Goal: Task Accomplishment & Management: Manage account settings

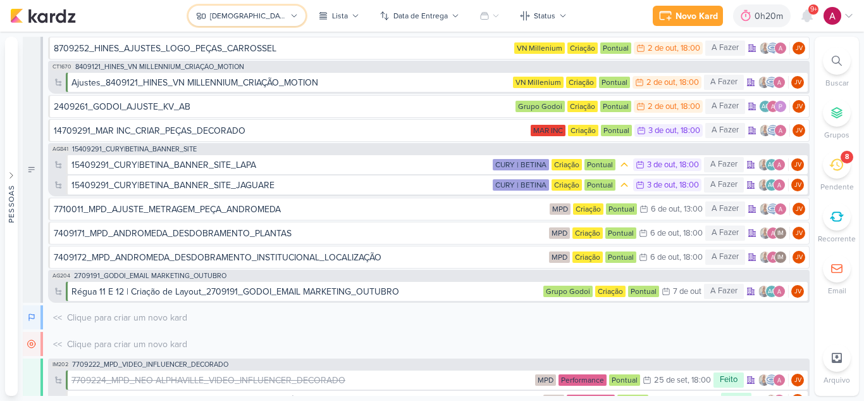
click at [247, 18] on div "[DEMOGRAPHIC_DATA]" at bounding box center [248, 15] width 77 height 11
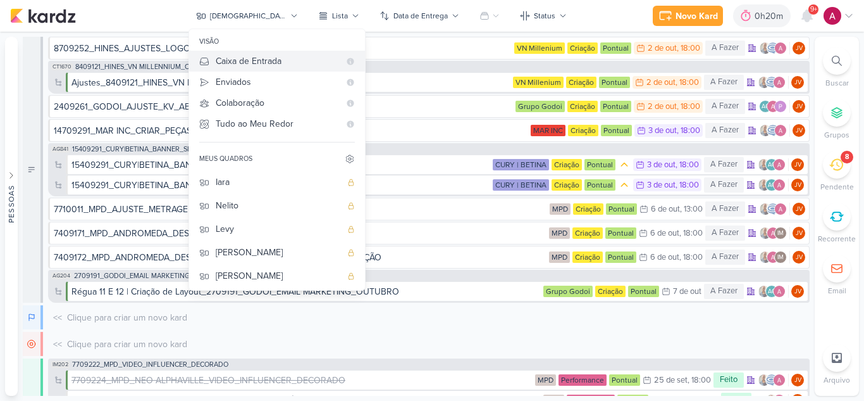
click at [281, 63] on div "Caixa de Entrada" at bounding box center [278, 60] width 124 height 13
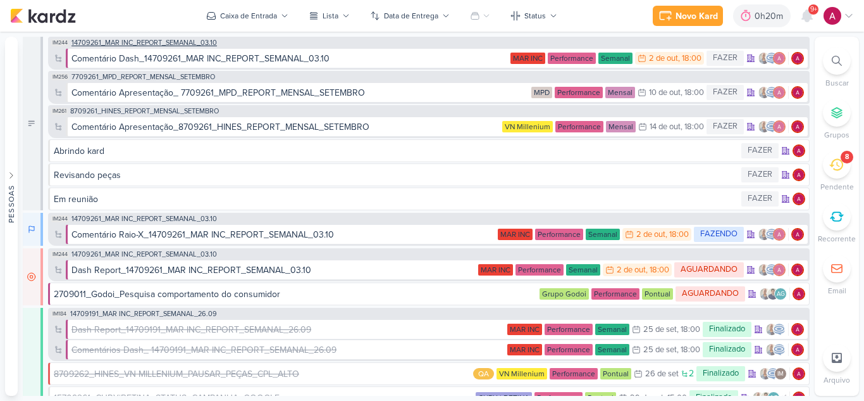
click at [176, 42] on span "14709261_MAR INC_REPORT_SEMANAL_03.10" at bounding box center [144, 42] width 146 height 7
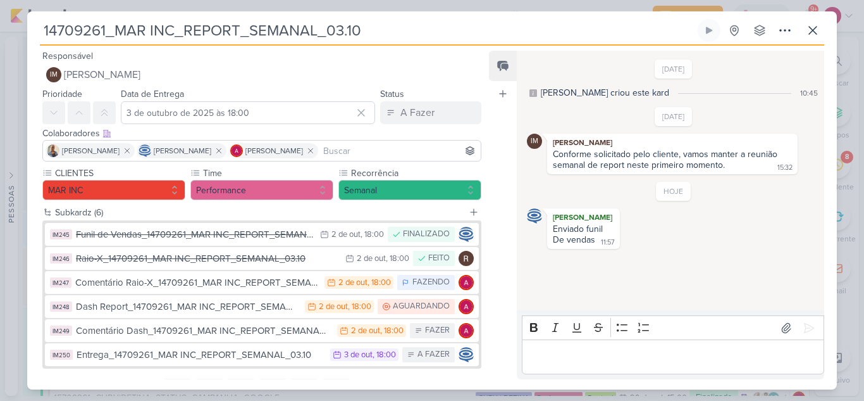
click at [240, 235] on div "Funil de Vendas_14709261_MAR INC_REPORT_SEMANAL_03.10" at bounding box center [195, 234] width 238 height 15
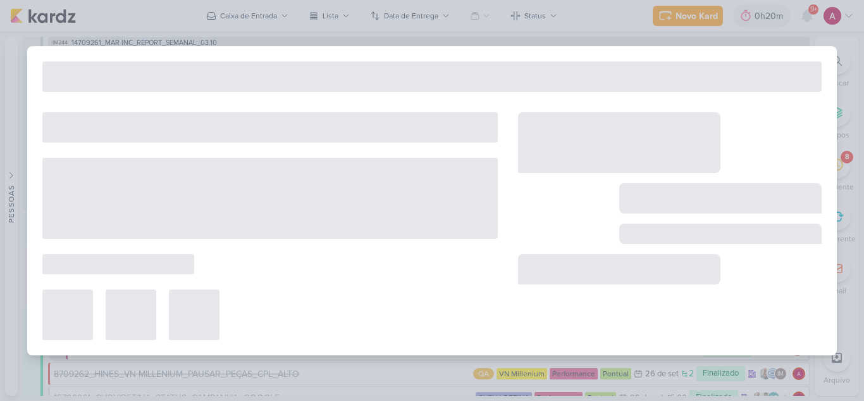
type input "Funil de Vendas_14709261_MAR INC_REPORT_SEMANAL_03.10"
type input "2 de outubro de 2025 às 18:00"
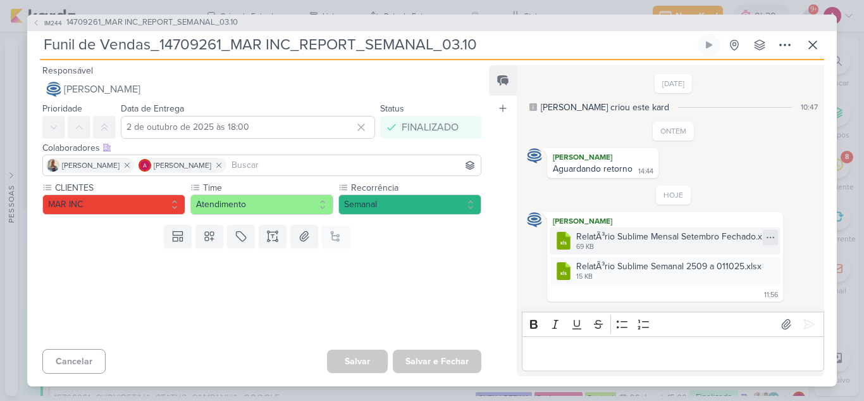
click at [767, 239] on icon at bounding box center [771, 237] width 10 height 10
click at [719, 283] on div "Baixar" at bounding box center [709, 279] width 24 height 13
click at [770, 269] on icon at bounding box center [771, 267] width 10 height 10
click at [724, 309] on button "Baixar" at bounding box center [725, 309] width 102 height 18
click at [41, 22] on button "IM244 14709261_MAR INC_REPORT_SEMANAL_03.10" at bounding box center [135, 22] width 206 height 13
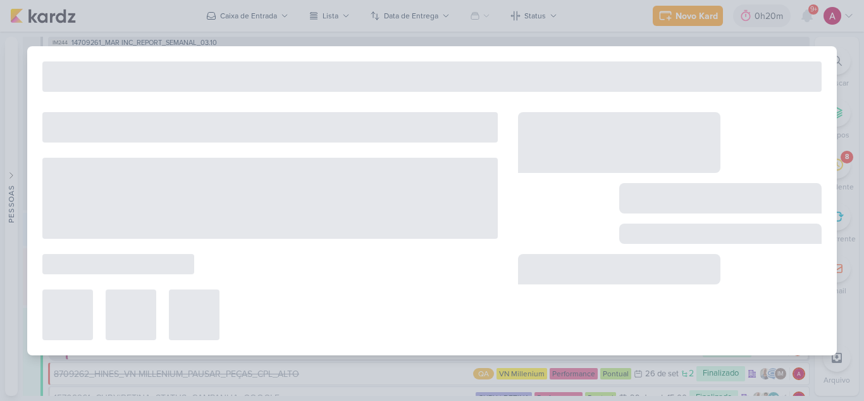
type input "14709261_MAR INC_REPORT_SEMANAL_03.10"
type input "3 de outubro de 2025 às 18:00"
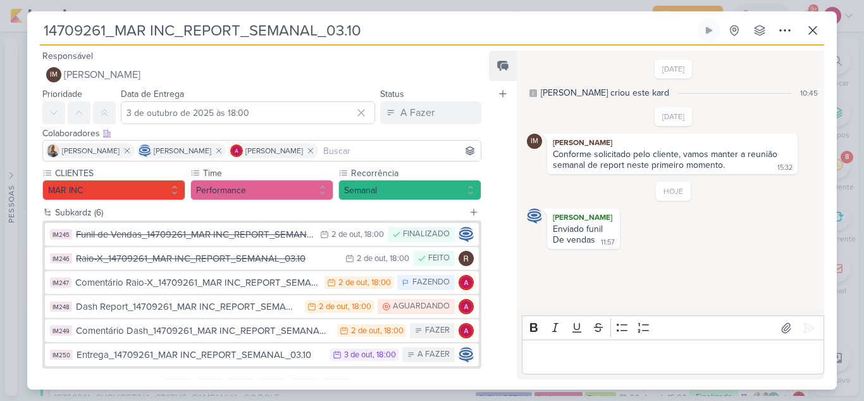
scroll to position [59, 0]
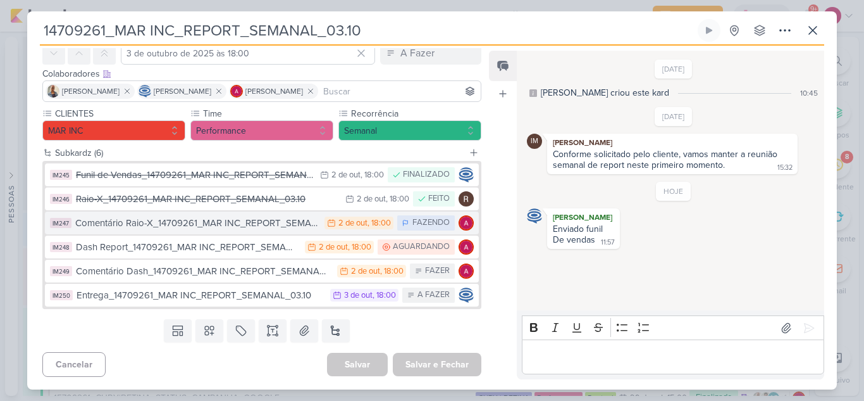
click at [263, 223] on div "Comentário Raio-X_14709261_MAR INC_REPORT_SEMANAL_03.10" at bounding box center [196, 223] width 243 height 15
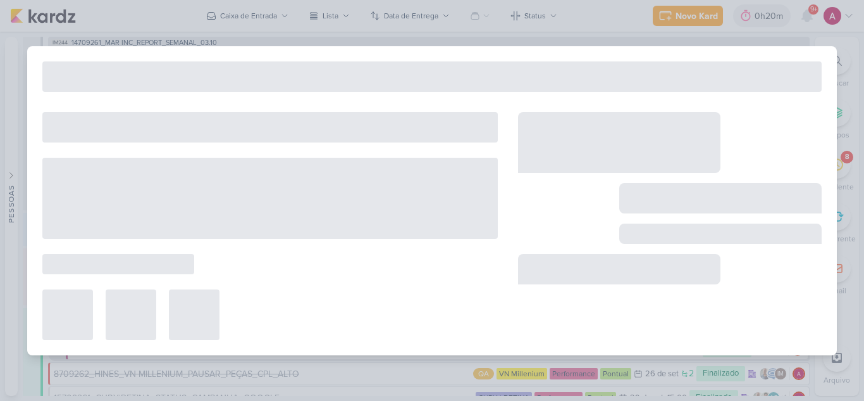
type input "Comentário Raio-X_14709261_MAR INC_REPORT_SEMANAL_03.10"
type input "2 de outubro de 2025 às 18:00"
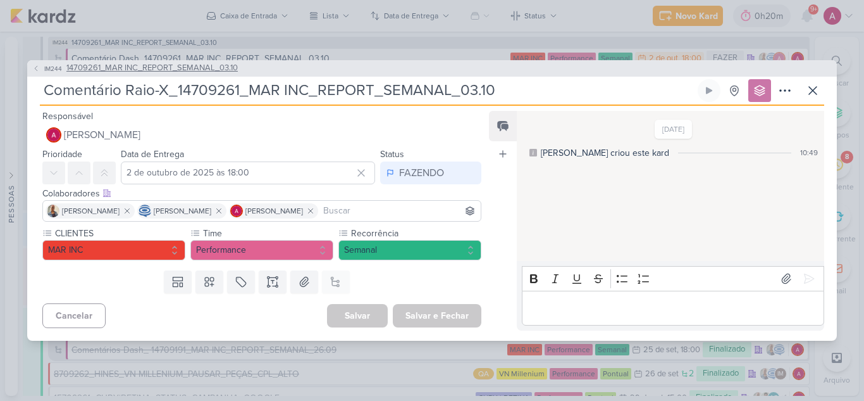
click at [38, 69] on icon at bounding box center [36, 69] width 8 height 8
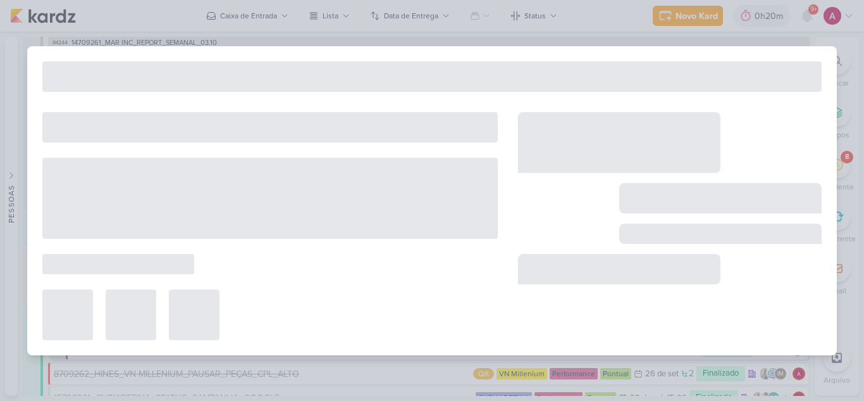
type input "14709261_MAR INC_REPORT_SEMANAL_03.10"
type input "3 de outubro de 2025 às 18:00"
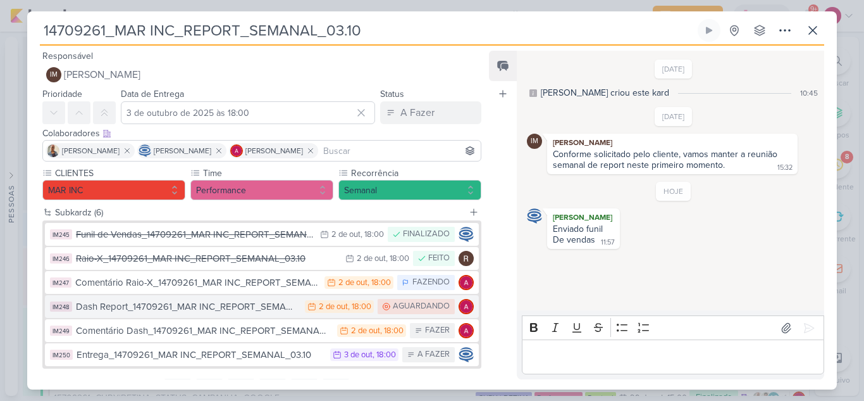
click at [266, 311] on div "Dash Report_14709261_MAR INC_REPORT_SEMANAL_03.10" at bounding box center [187, 306] width 223 height 15
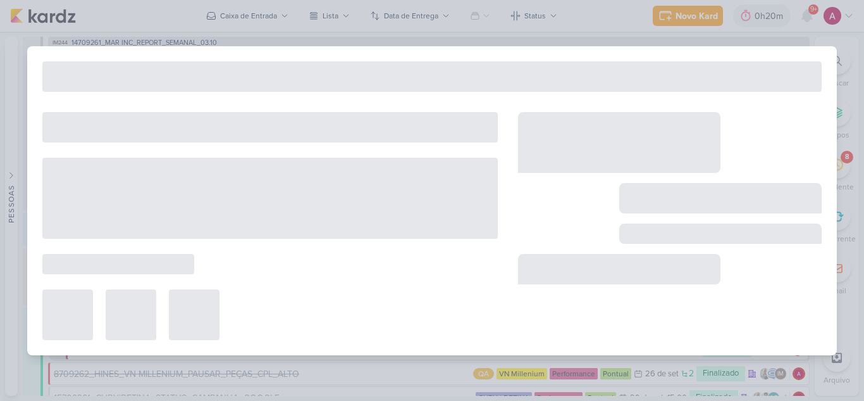
type input "Dash Report_14709261_MAR INC_REPORT_SEMANAL_03.10"
type input "2 de outubro de 2025 às 18:00"
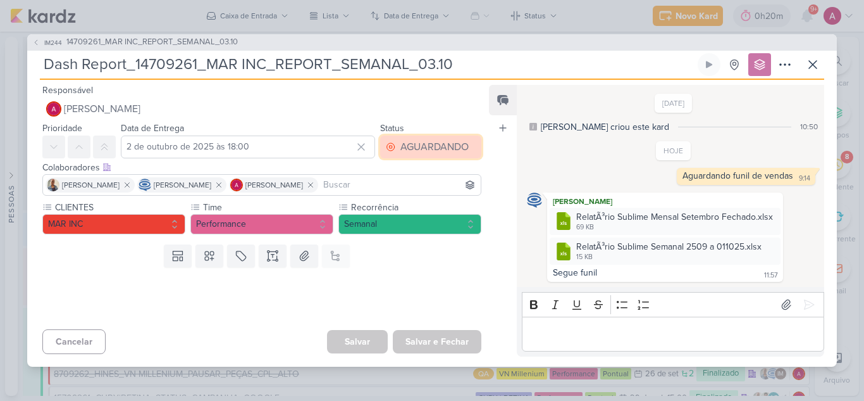
click at [431, 144] on div "AGUARDANDO" at bounding box center [435, 146] width 68 height 15
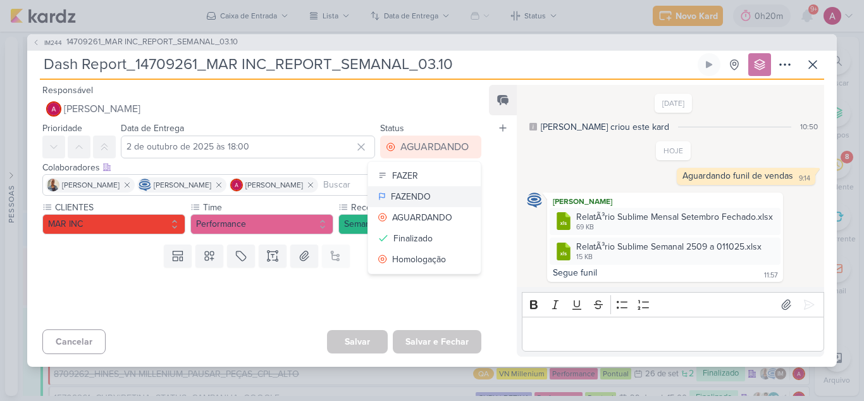
click at [406, 195] on div "FAZENDO" at bounding box center [411, 196] width 40 height 13
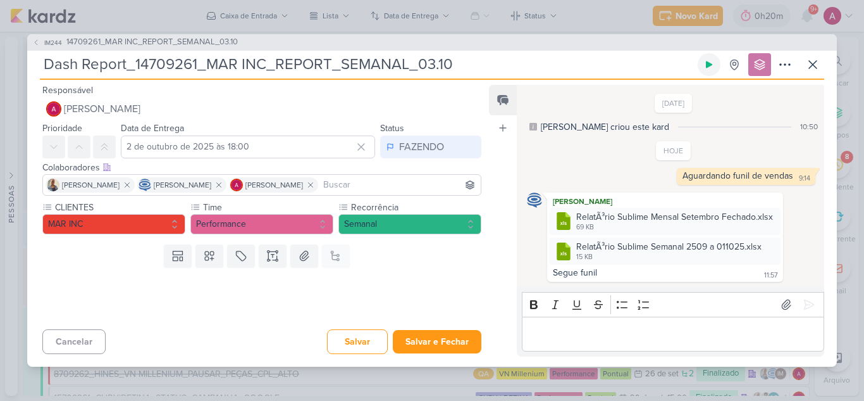
click at [706, 69] on icon at bounding box center [709, 64] width 10 height 10
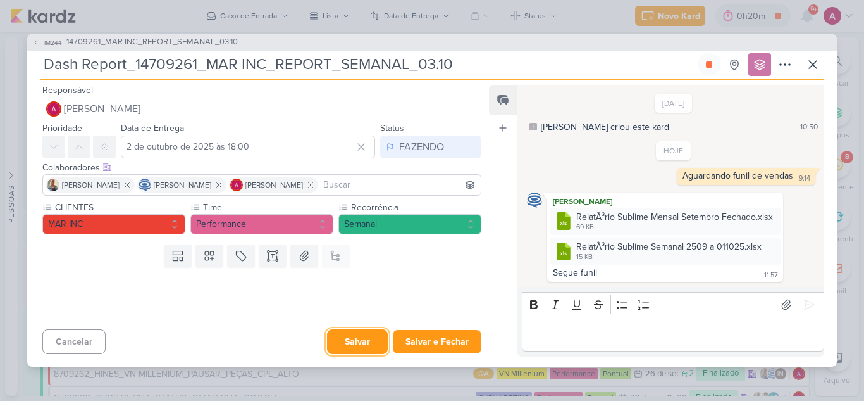
click at [344, 344] on button "Salvar" at bounding box center [357, 341] width 61 height 25
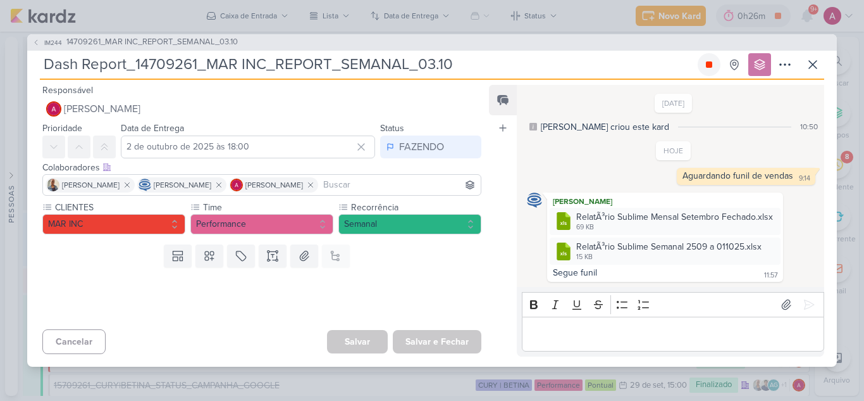
click at [711, 65] on icon at bounding box center [709, 64] width 6 height 6
click at [781, 303] on icon at bounding box center [786, 304] width 13 height 13
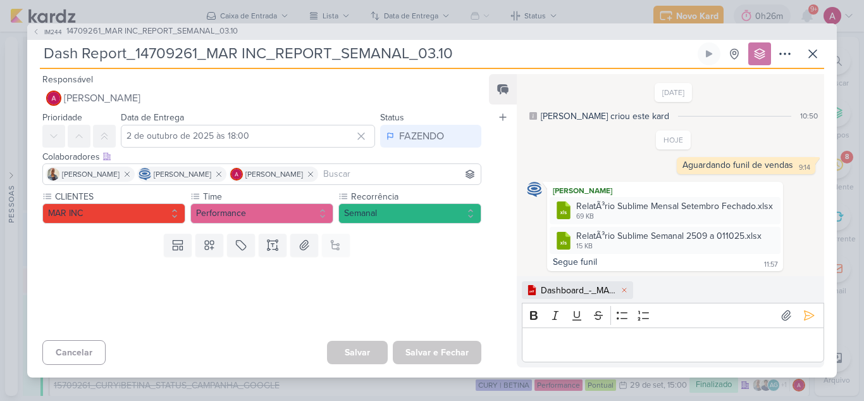
click at [571, 340] on p "Editor editing area: main" at bounding box center [672, 344] width 289 height 15
click at [804, 309] on icon at bounding box center [809, 315] width 13 height 13
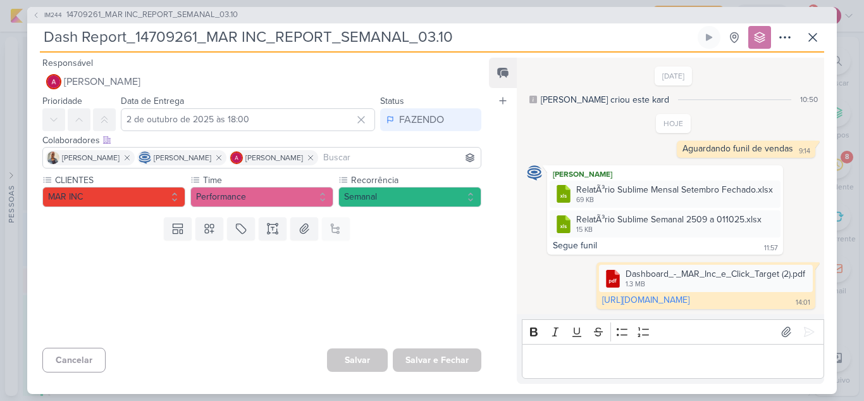
scroll to position [6, 0]
click at [405, 123] on div "FAZENDO" at bounding box center [421, 119] width 45 height 15
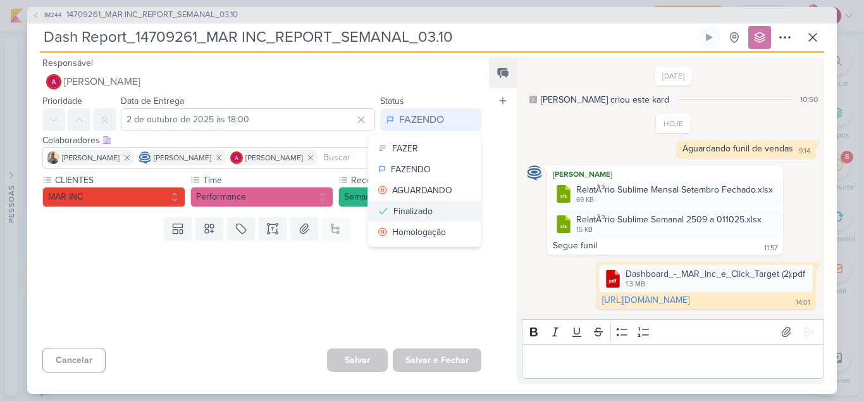
click at [402, 209] on div "Finalizado" at bounding box center [413, 210] width 39 height 13
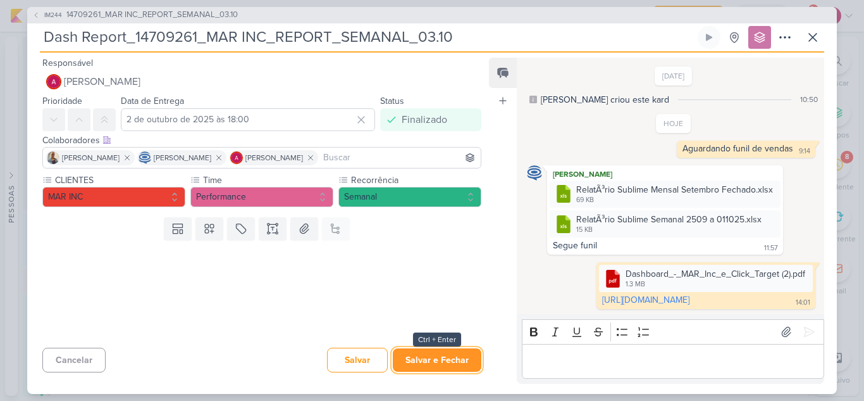
click at [438, 355] on button "Salvar e Fechar" at bounding box center [437, 359] width 89 height 23
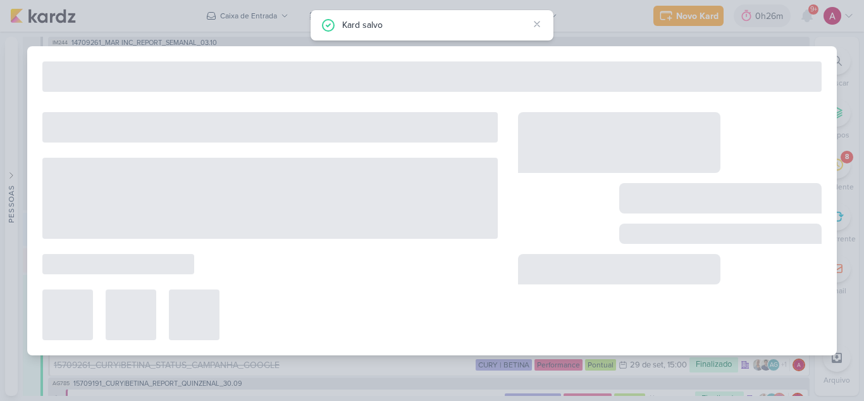
type input "14709261_MAR INC_REPORT_SEMANAL_03.10"
type input "3 de outubro de 2025 às 18:00"
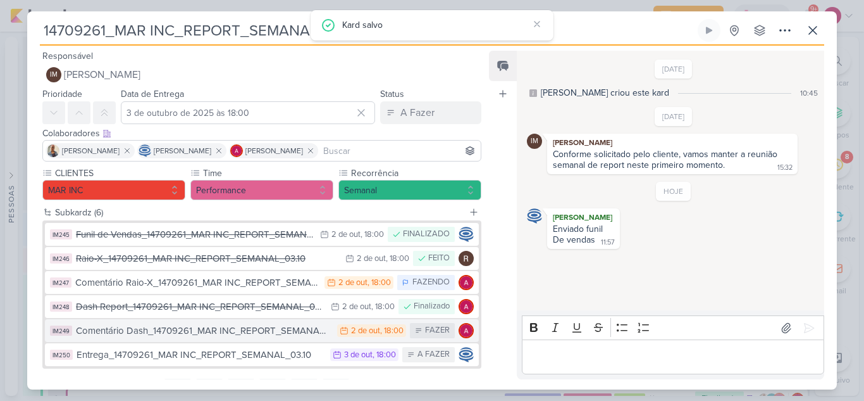
click at [272, 329] on div "Comentário Dash_14709261_MAR INC_REPORT_SEMANAL_03.10" at bounding box center [203, 330] width 255 height 15
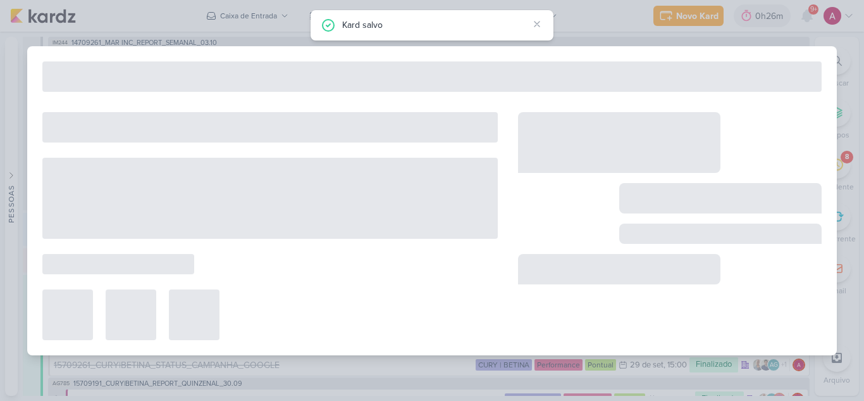
type input "Comentário Dash_14709261_MAR INC_REPORT_SEMANAL_03.10"
type input "2 de outubro de 2025 às 18:00"
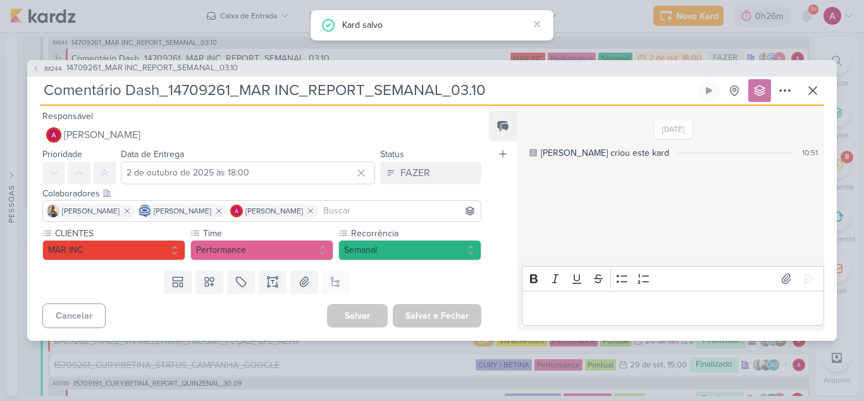
click at [576, 316] on div "Editor editing area: main" at bounding box center [673, 307] width 302 height 35
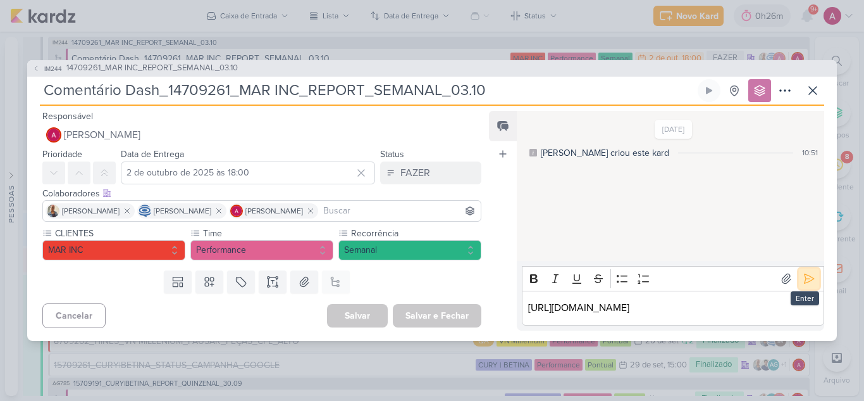
click at [806, 272] on icon at bounding box center [809, 278] width 13 height 13
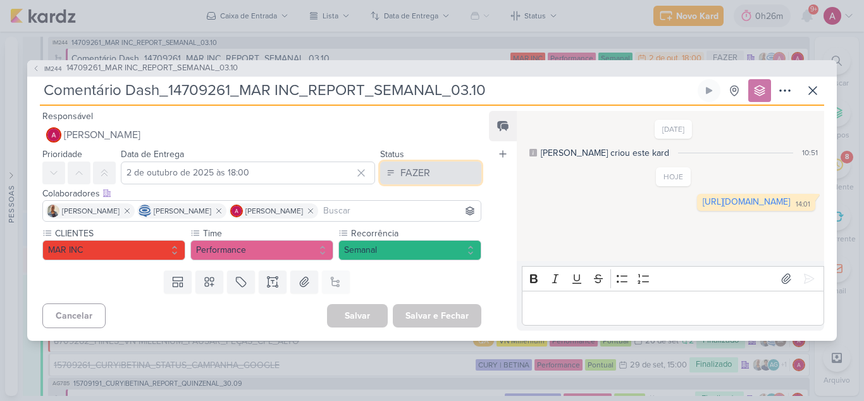
click at [449, 173] on button "FAZER" at bounding box center [430, 172] width 101 height 23
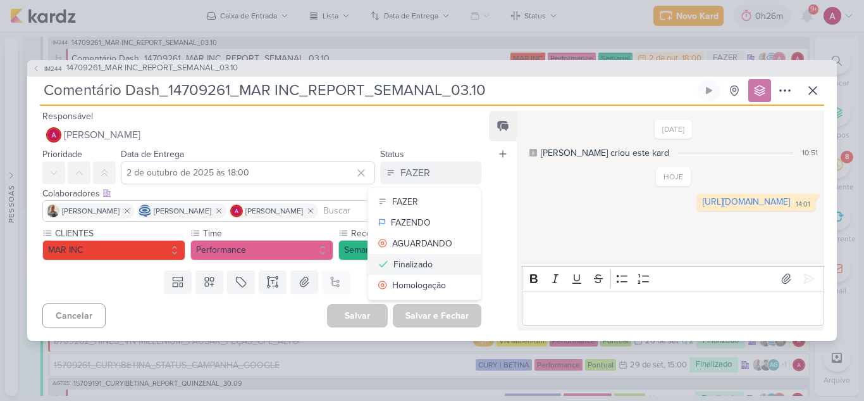
click at [428, 264] on button "Finalizado" at bounding box center [424, 264] width 113 height 21
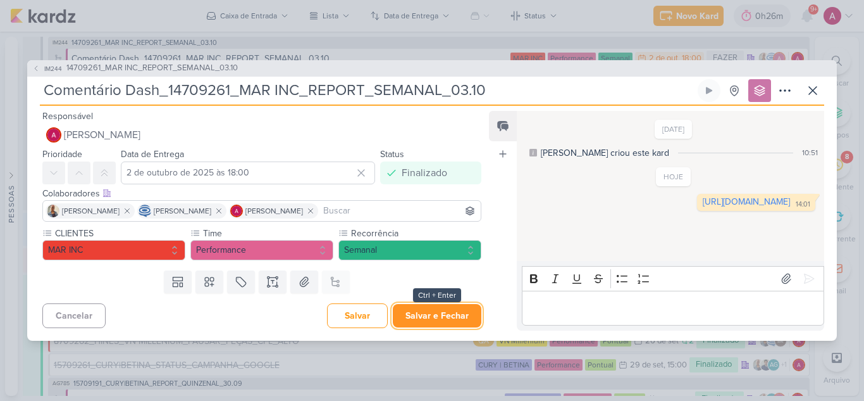
click at [411, 313] on button "Salvar e Fechar" at bounding box center [437, 315] width 89 height 23
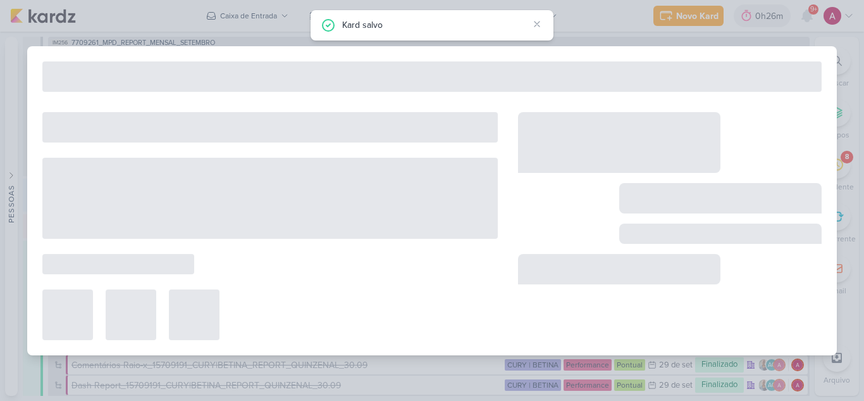
type input "14709261_MAR INC_REPORT_SEMANAL_03.10"
type input "3 de outubro de 2025 às 18:00"
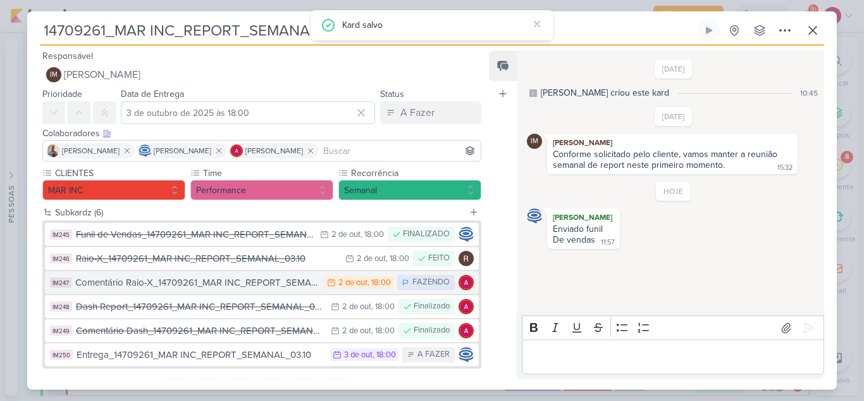
click at [232, 287] on div "Comentário Raio-X_14709261_MAR INC_REPORT_SEMANAL_03.10" at bounding box center [196, 282] width 243 height 15
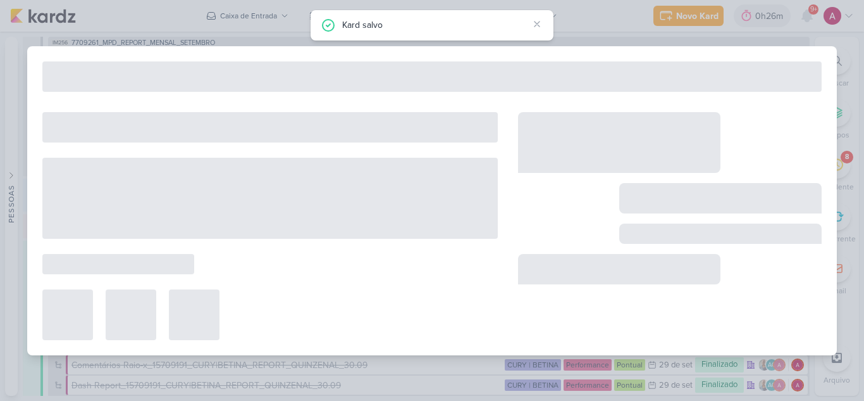
type input "Comentário Raio-X_14709261_MAR INC_REPORT_SEMANAL_03.10"
type input "2 de outubro de 2025 às 18:00"
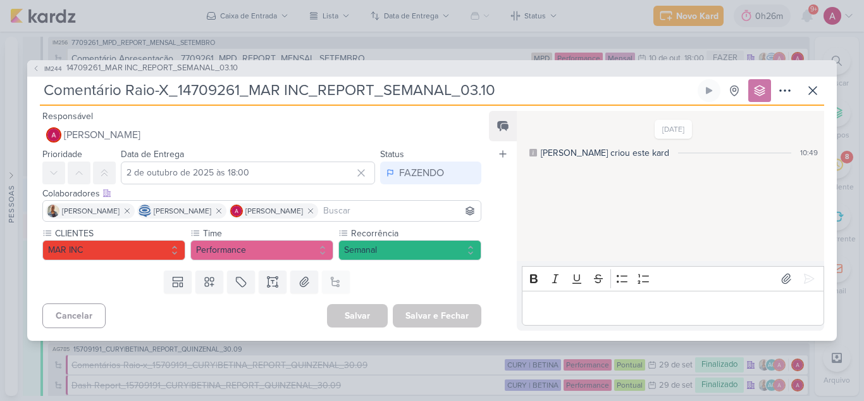
click at [559, 316] on div "Editor editing area: main" at bounding box center [673, 307] width 302 height 35
click at [803, 272] on icon at bounding box center [809, 278] width 13 height 13
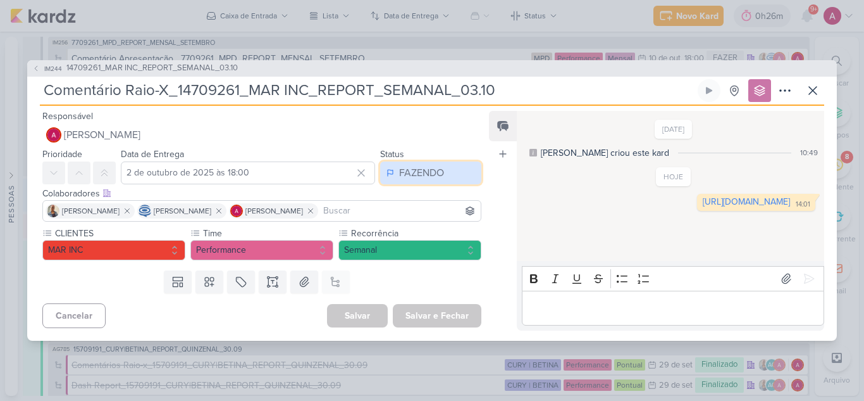
click at [401, 176] on div "FAZENDO" at bounding box center [421, 172] width 45 height 15
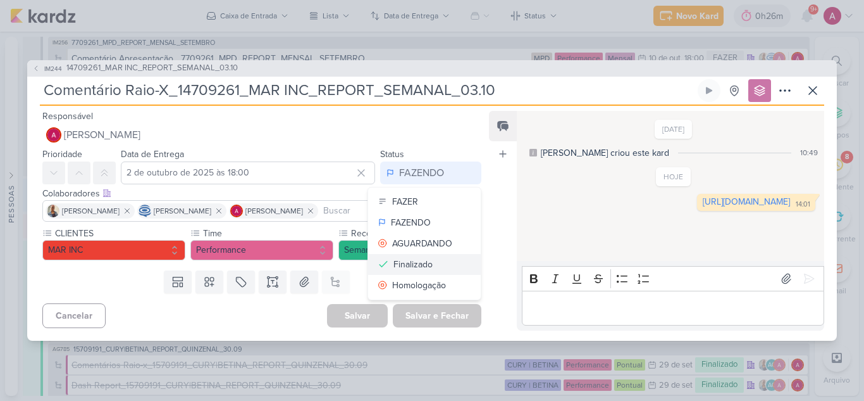
click at [416, 262] on div "Finalizado" at bounding box center [413, 264] width 39 height 13
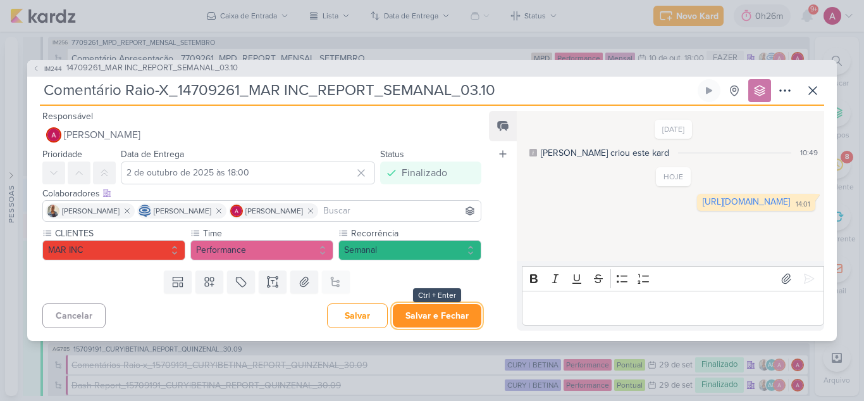
click at [445, 316] on button "Salvar e Fechar" at bounding box center [437, 315] width 89 height 23
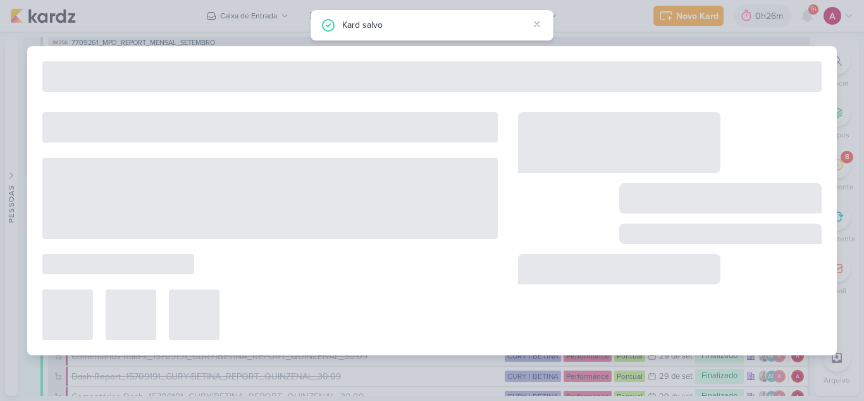
type input "14709261_MAR INC_REPORT_SEMANAL_03.10"
type input "3 de outubro de 2025 às 18:00"
